Goal: Use online tool/utility: Utilize a website feature to perform a specific function

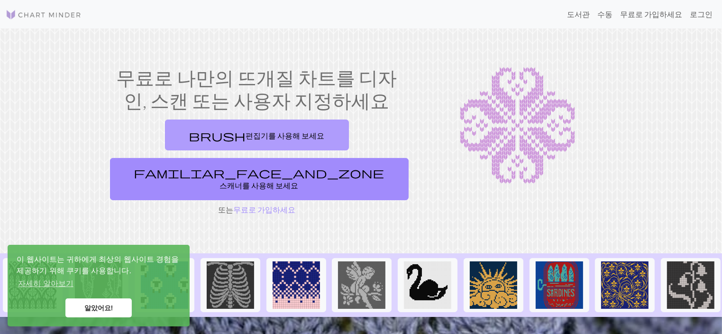
click at [246, 134] on font "편집기를 사용해 보세요" at bounding box center [285, 135] width 79 height 9
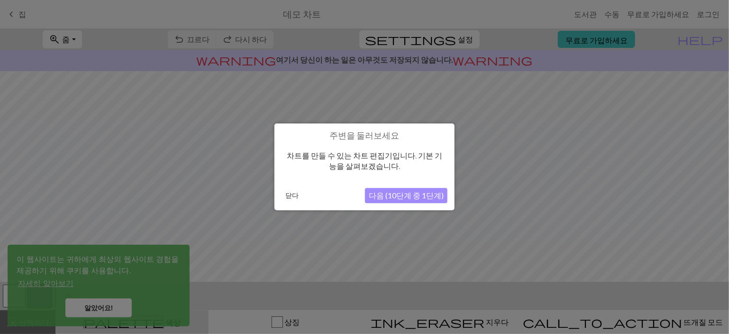
click at [288, 194] on font "닫다" at bounding box center [291, 196] width 13 height 8
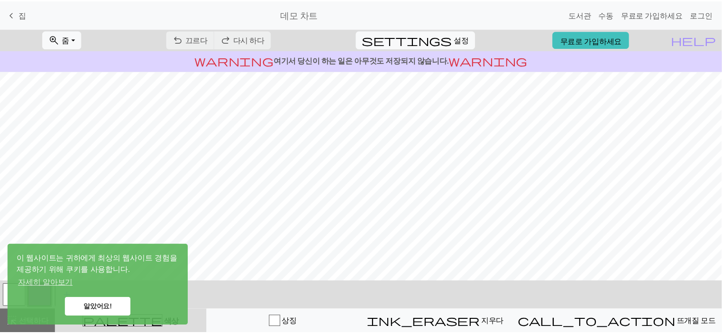
scroll to position [142, 0]
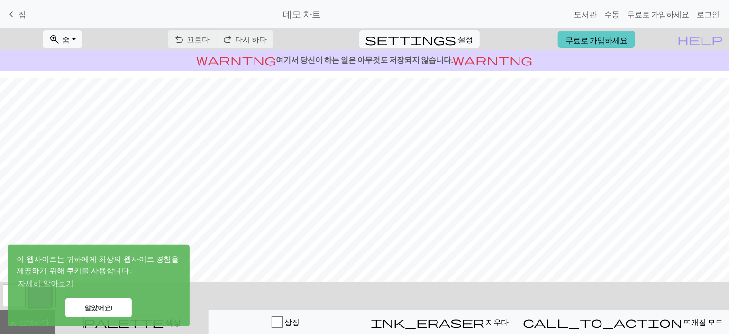
click at [611, 33] on link "무료로 가입하세요" at bounding box center [596, 40] width 77 height 18
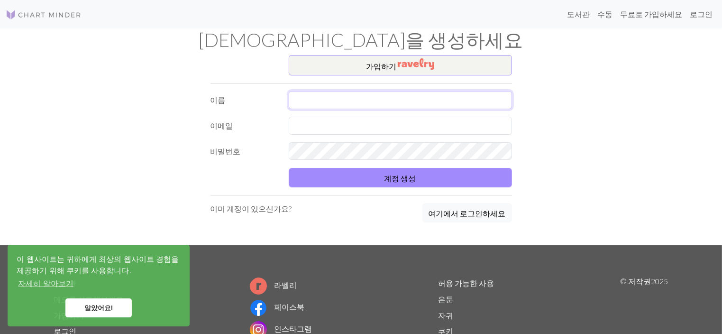
click at [429, 91] on input "text" at bounding box center [400, 100] width 223 height 18
click at [52, 13] on img at bounding box center [44, 14] width 76 height 11
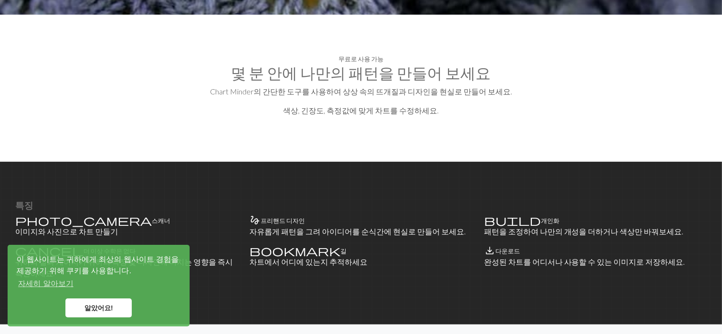
scroll to position [474, 0]
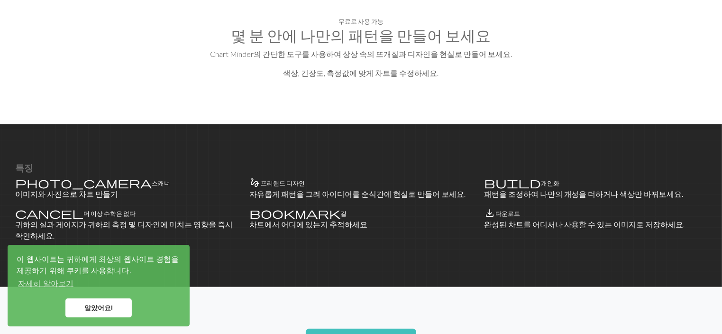
click at [88, 308] on font "알았어요!" at bounding box center [98, 308] width 29 height 8
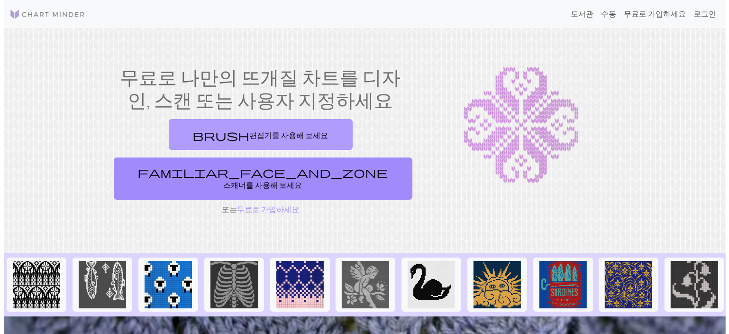
scroll to position [0, 0]
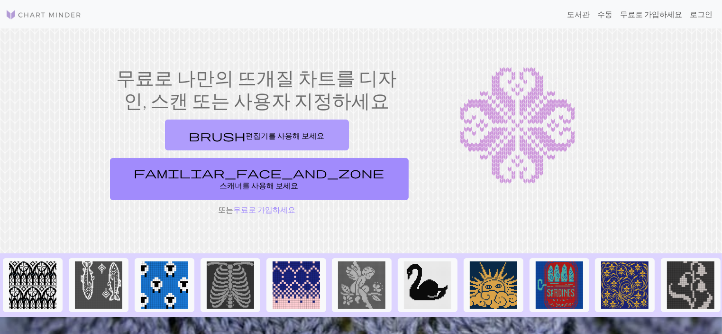
click at [246, 133] on font "편집기를 사용해 보세요" at bounding box center [285, 135] width 79 height 9
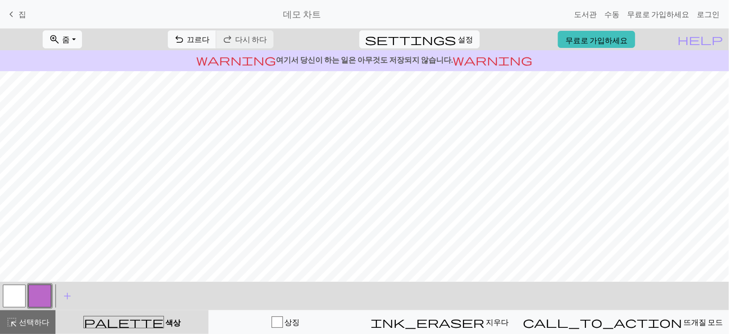
click at [78, 33] on button "zoom_in 줌 줌" at bounding box center [62, 39] width 39 height 18
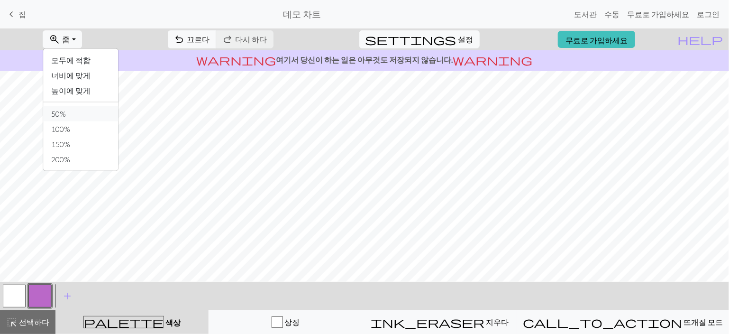
click at [112, 113] on button "50%" at bounding box center [81, 113] width 75 height 15
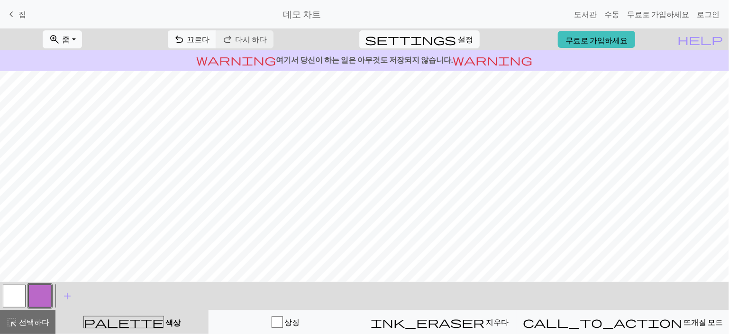
click at [70, 36] on font "줌" at bounding box center [66, 39] width 8 height 9
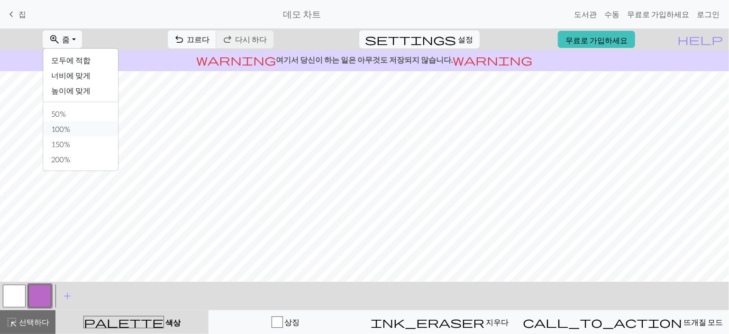
click at [105, 130] on button "100%" at bounding box center [81, 128] width 75 height 15
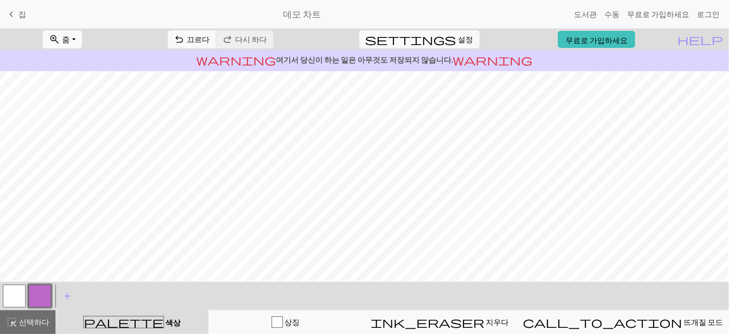
click at [60, 37] on span "zoom_in" at bounding box center [54, 39] width 11 height 13
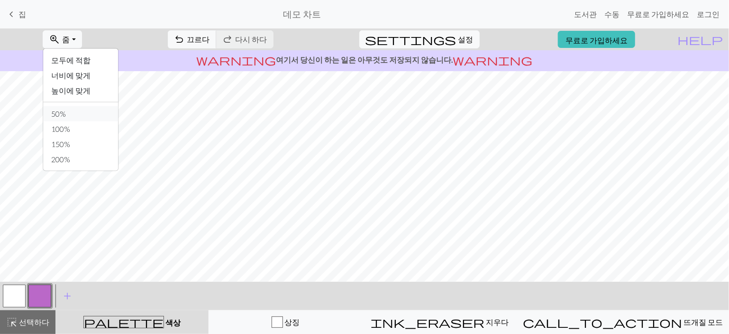
click at [98, 116] on button "50%" at bounding box center [81, 113] width 75 height 15
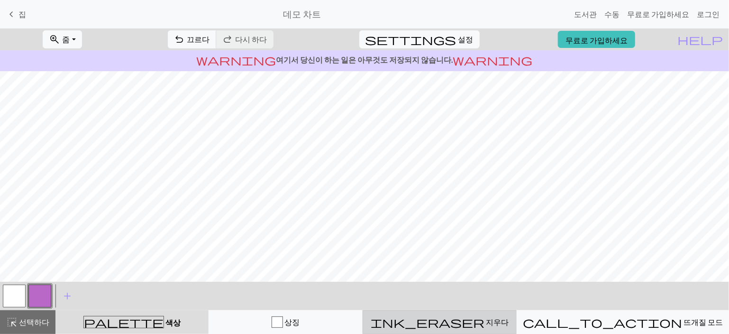
click at [464, 321] on span "ink_eraser" at bounding box center [428, 321] width 114 height 13
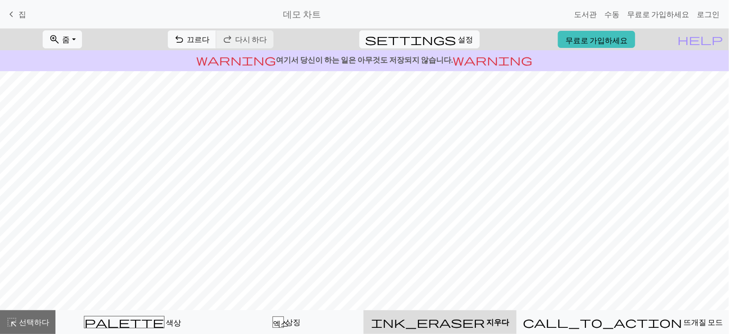
click at [274, 35] on div "undo 끄르다 끄르다 redo 다시 하다 다시 하다" at bounding box center [221, 39] width 120 height 22
click at [489, 322] on font "지우다" at bounding box center [497, 321] width 23 height 9
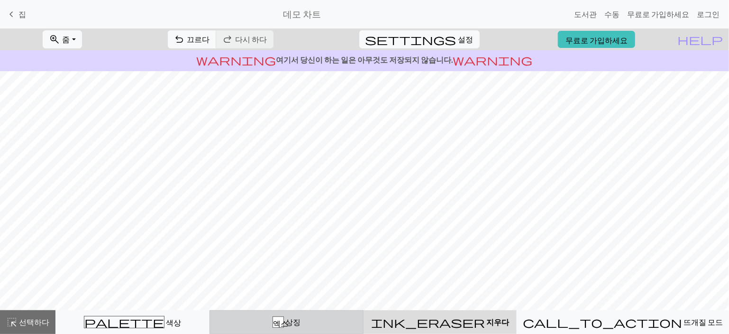
click at [288, 323] on font "엑스" at bounding box center [280, 323] width 15 height 8
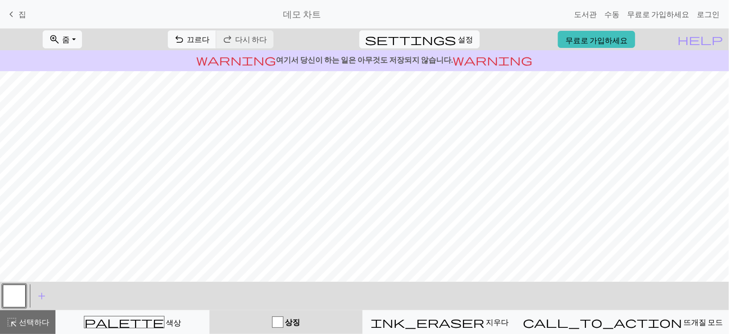
click at [283, 320] on div "button" at bounding box center [277, 321] width 11 height 11
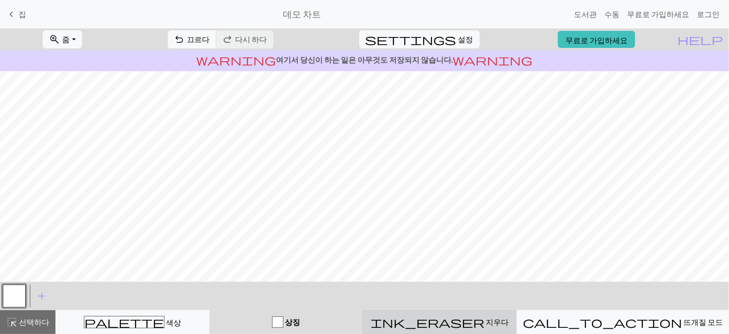
click at [442, 322] on div "ink_eraser [PERSON_NAME]" at bounding box center [440, 321] width 142 height 11
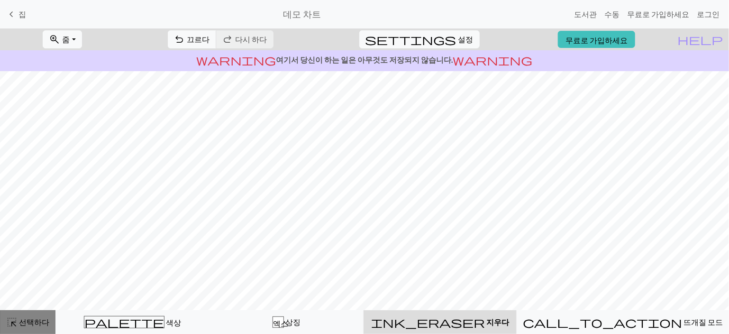
click at [35, 324] on font "선택하다" at bounding box center [34, 321] width 30 height 9
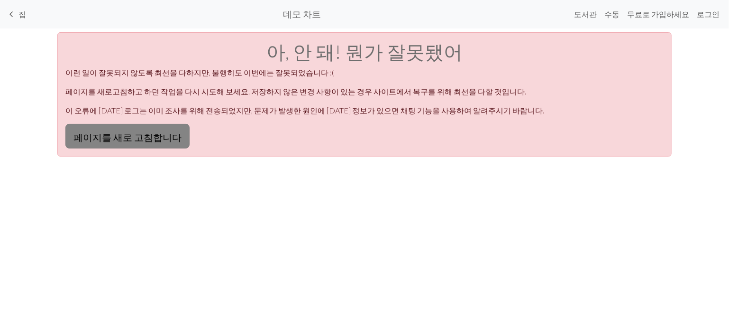
click at [119, 127] on button "페이지를 새로 고침합니다" at bounding box center [127, 136] width 124 height 25
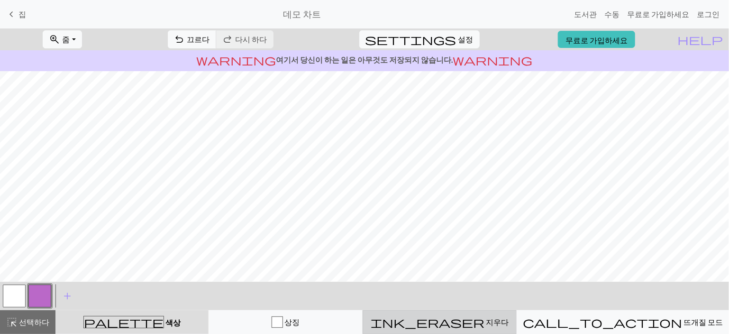
click at [486, 323] on font "지우다" at bounding box center [497, 321] width 23 height 9
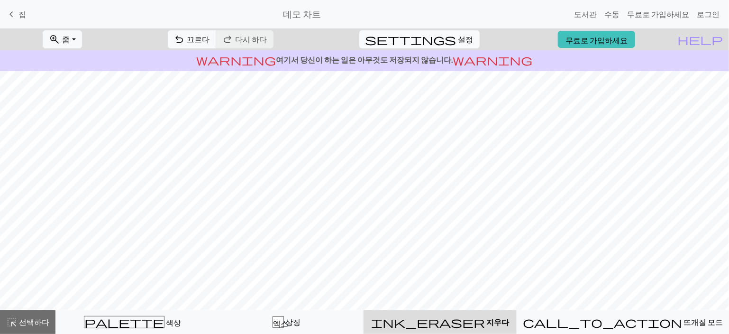
click at [440, 39] on span "settings" at bounding box center [410, 39] width 91 height 13
select select "aran"
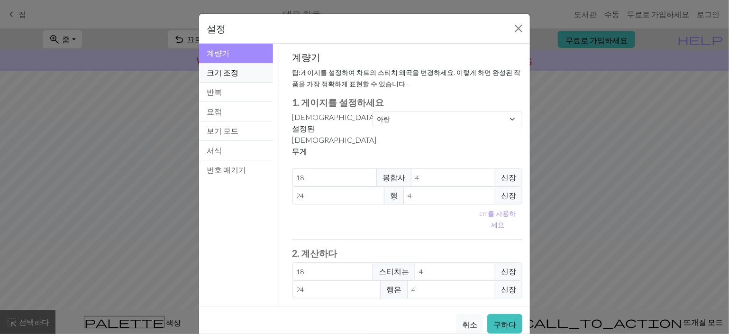
click at [258, 73] on button "크기 조정" at bounding box center [236, 72] width 74 height 19
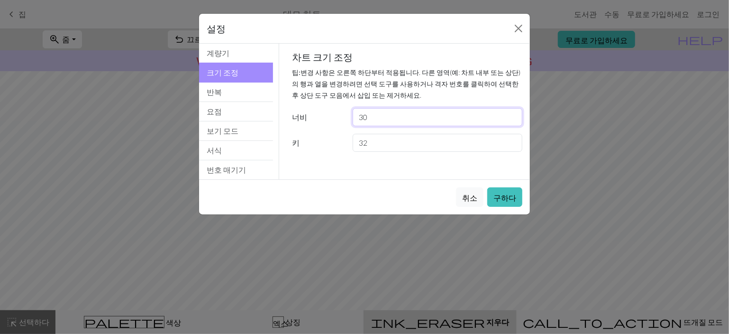
click at [407, 116] on input "30" at bounding box center [438, 117] width 170 height 18
type input "3"
type input "24"
click at [418, 139] on input "32" at bounding box center [438, 143] width 170 height 18
type input "3"
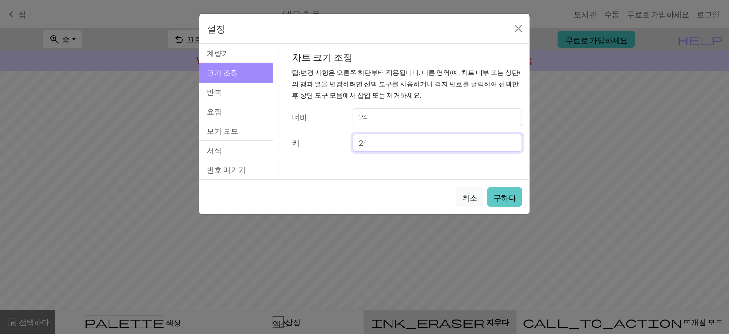
type input "24"
click at [505, 190] on button "구하다" at bounding box center [504, 196] width 35 height 19
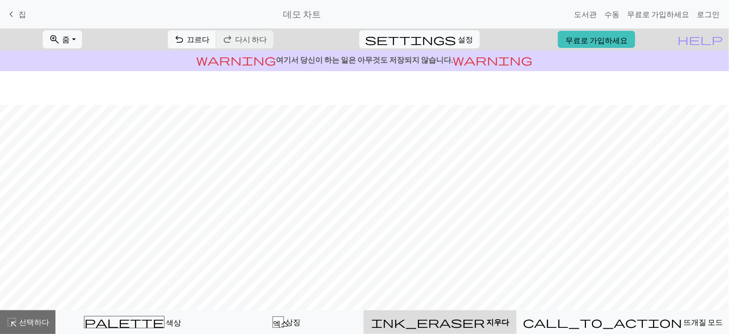
scroll to position [38, 0]
click at [70, 41] on font "줌" at bounding box center [66, 39] width 8 height 9
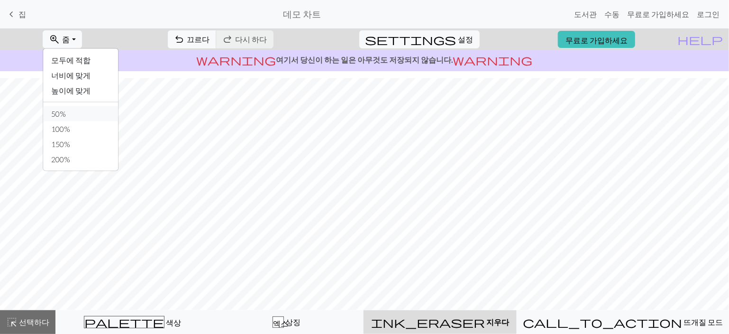
click at [103, 110] on button "50%" at bounding box center [81, 113] width 75 height 15
